Goal: Information Seeking & Learning: Learn about a topic

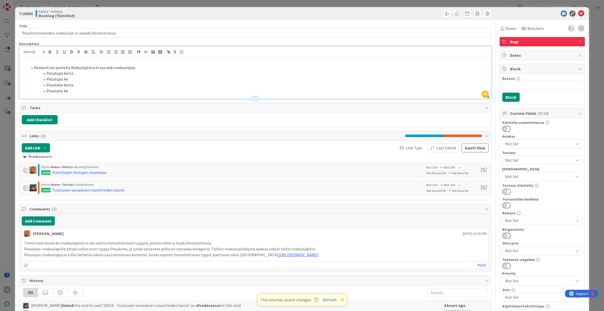
scroll to position [38, 0]
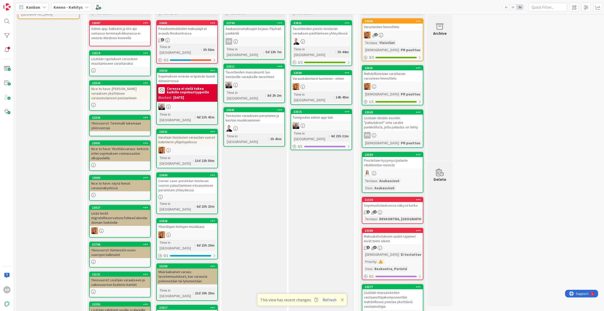
scroll to position [131, 0]
click at [128, 61] on div "Lisätään rajoitukset varusteen muuttamiseen varattavaksi" at bounding box center [120, 60] width 60 height 11
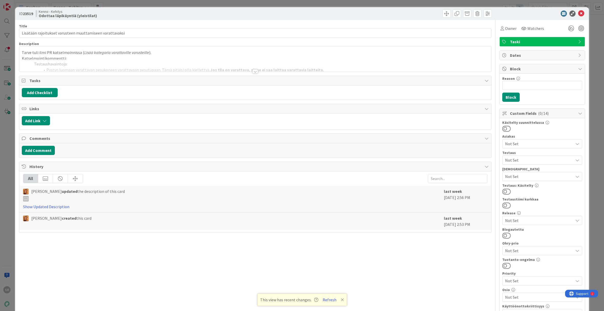
click at [253, 71] on div at bounding box center [255, 71] width 6 height 4
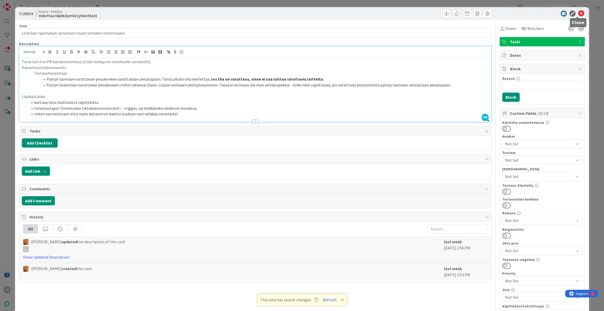
click at [578, 12] on icon at bounding box center [581, 14] width 6 height 6
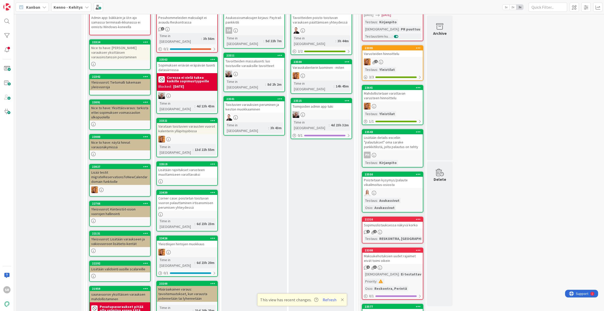
scroll to position [154, 0]
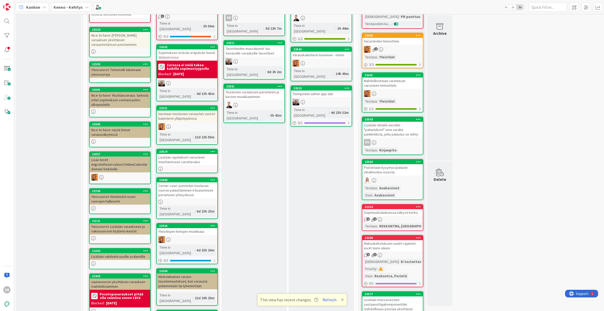
click at [197, 154] on div "Lisätään rajoitukset varusteen muuttamiseen varattavaksi" at bounding box center [187, 159] width 60 height 11
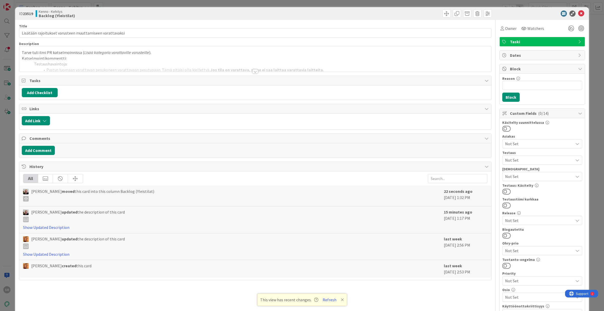
click at [253, 72] on div at bounding box center [255, 71] width 6 height 4
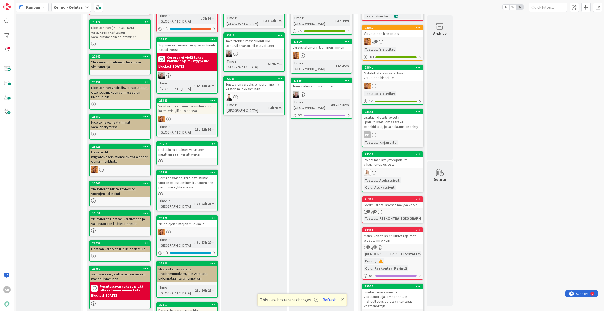
scroll to position [229, 0]
